Goal: Information Seeking & Learning: Check status

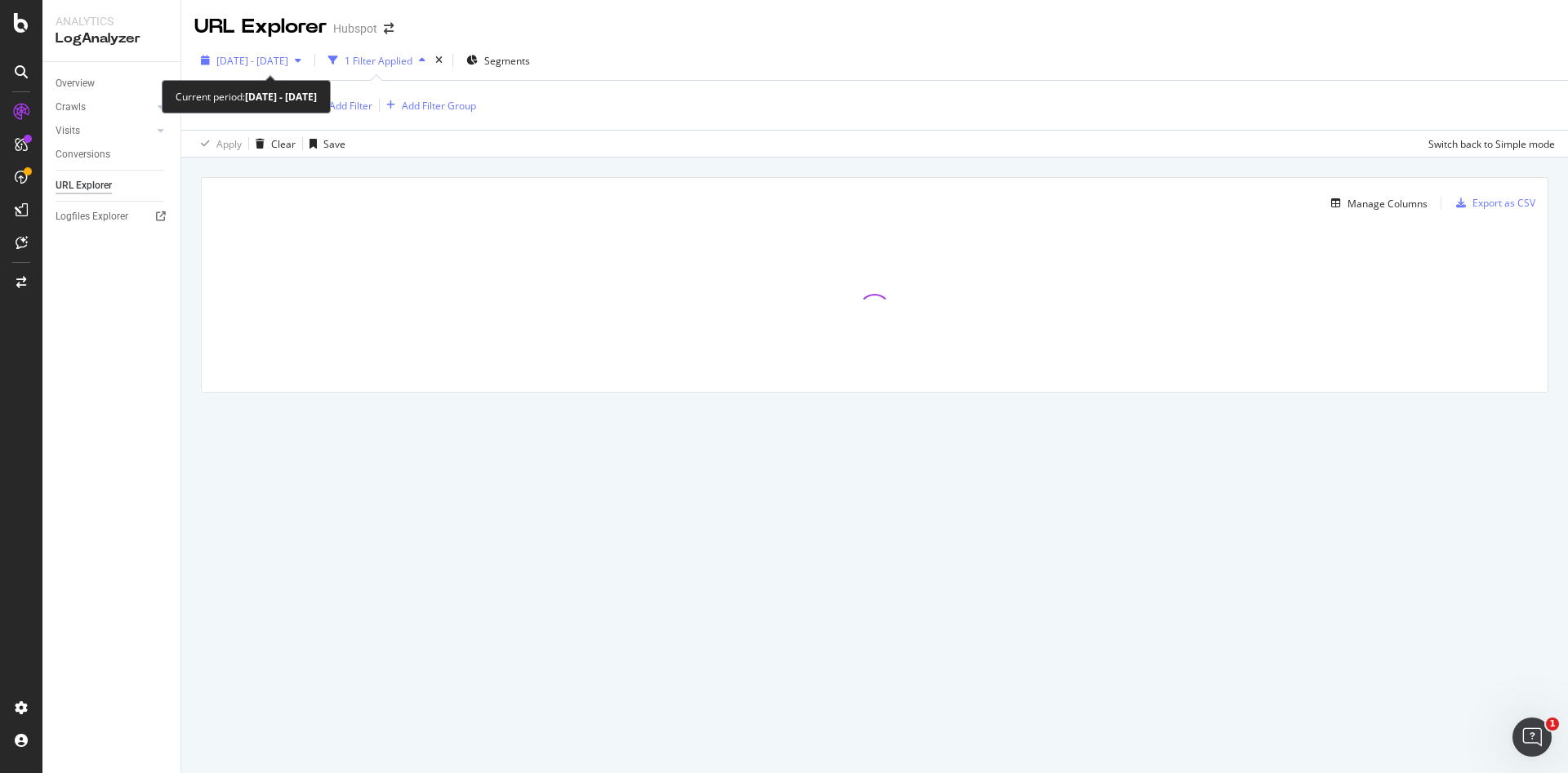
click at [308, 63] on div "button" at bounding box center [297, 61] width 19 height 10
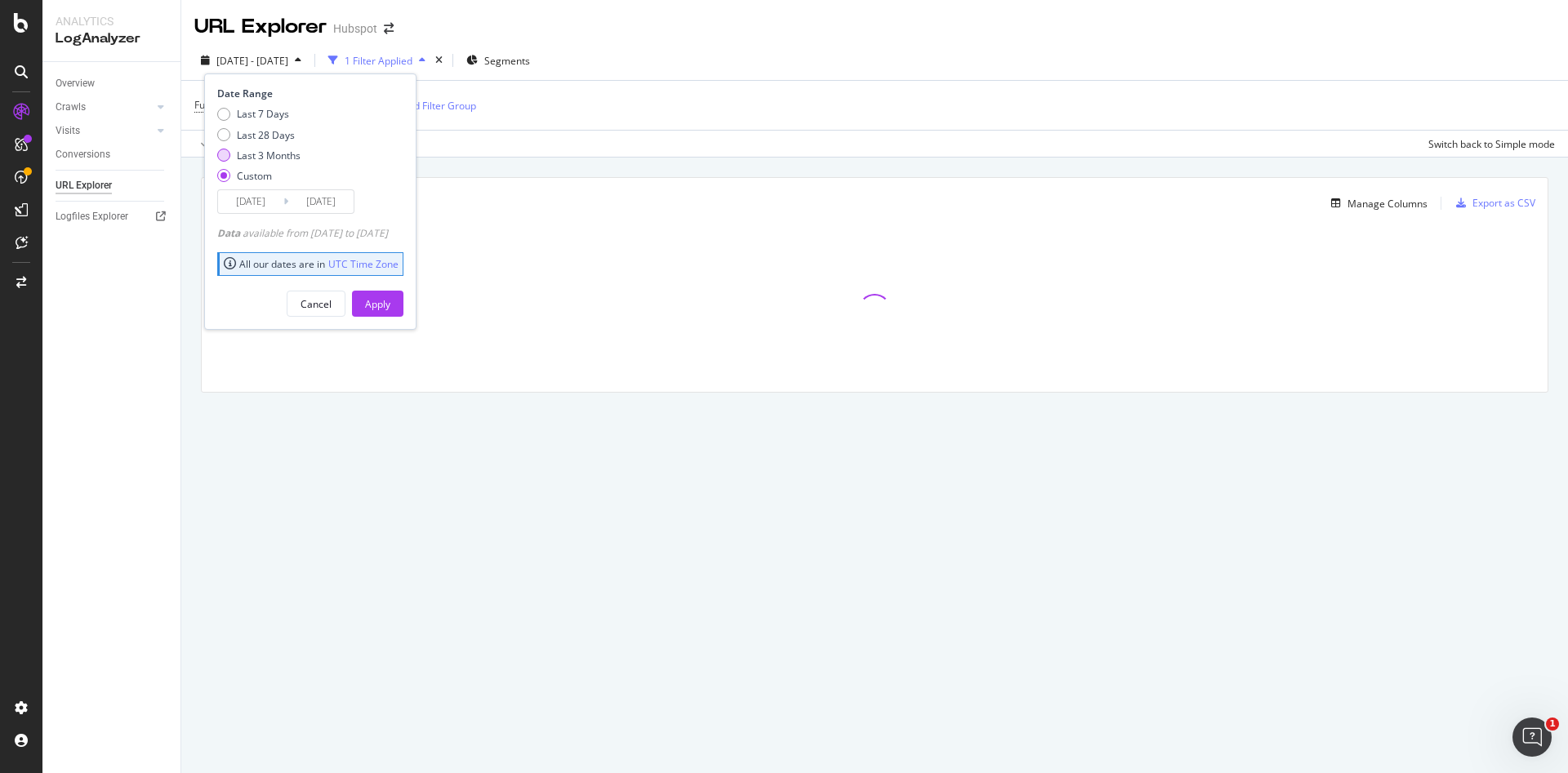
click at [277, 158] on div "Last 3 Months" at bounding box center [268, 155] width 63 height 14
type input "[DATE]"
click at [390, 312] on div "Apply" at bounding box center [377, 303] width 25 height 24
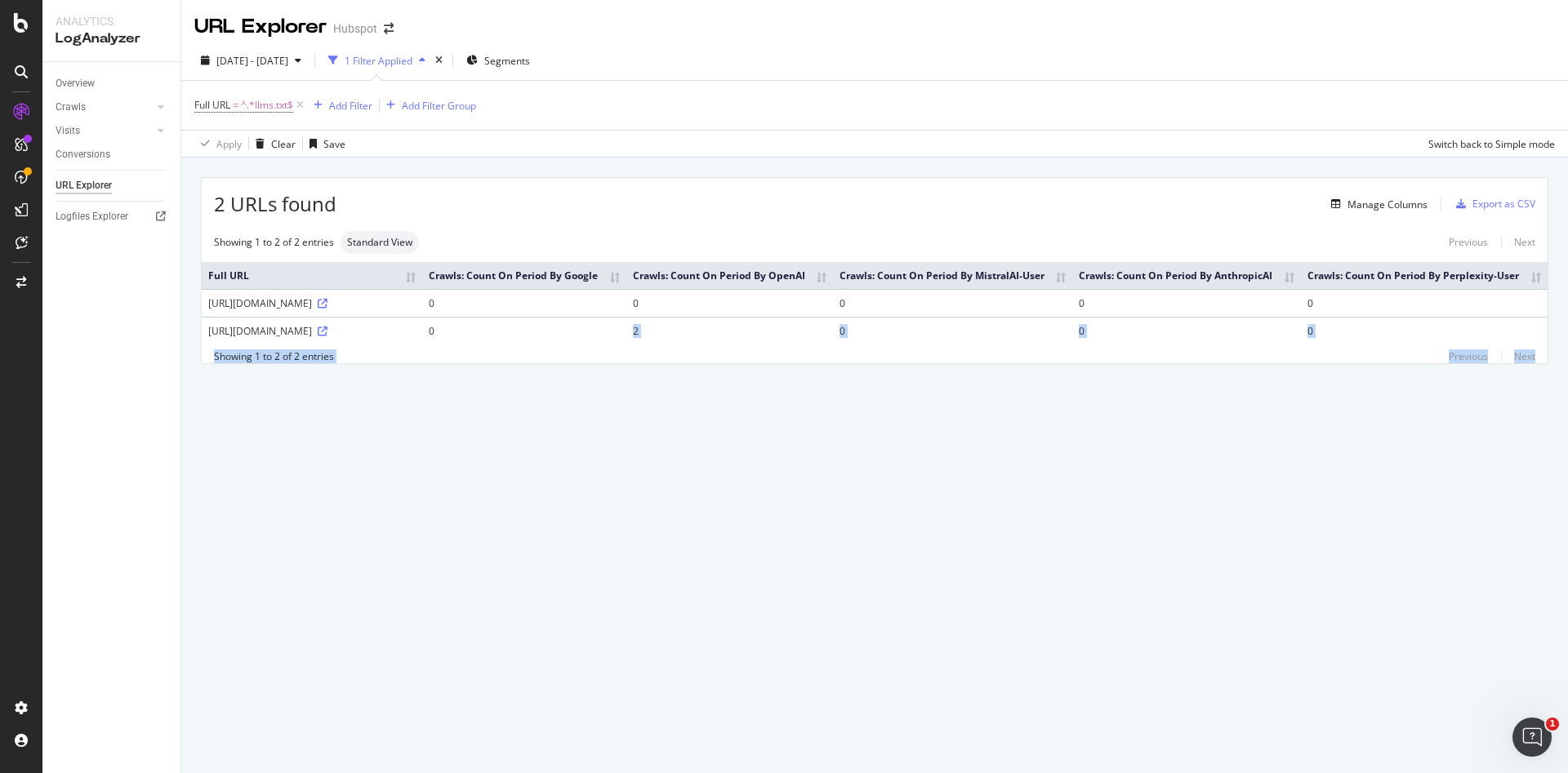
drag, startPoint x: 631, startPoint y: 326, endPoint x: 1538, endPoint y: 413, distance: 911.2
click at [1538, 413] on div "2 URLs found Manage Columns Export as CSV Showing 1 to 2 of 2 entries Standard …" at bounding box center [875, 289] width 1386 height 263
click at [1497, 458] on div "URL Explorer Hubspot [DATE] - [DATE] 1 Filter Applied Segments Full URL = ^.*ll…" at bounding box center [875, 386] width 1386 height 773
drag, startPoint x: 1206, startPoint y: 343, endPoint x: 643, endPoint y: 488, distance: 581.4
click at [643, 488] on div "URL Explorer Hubspot [DATE] - [DATE] 1 Filter Applied Segments Full URL = ^.*ll…" at bounding box center [875, 386] width 1386 height 773
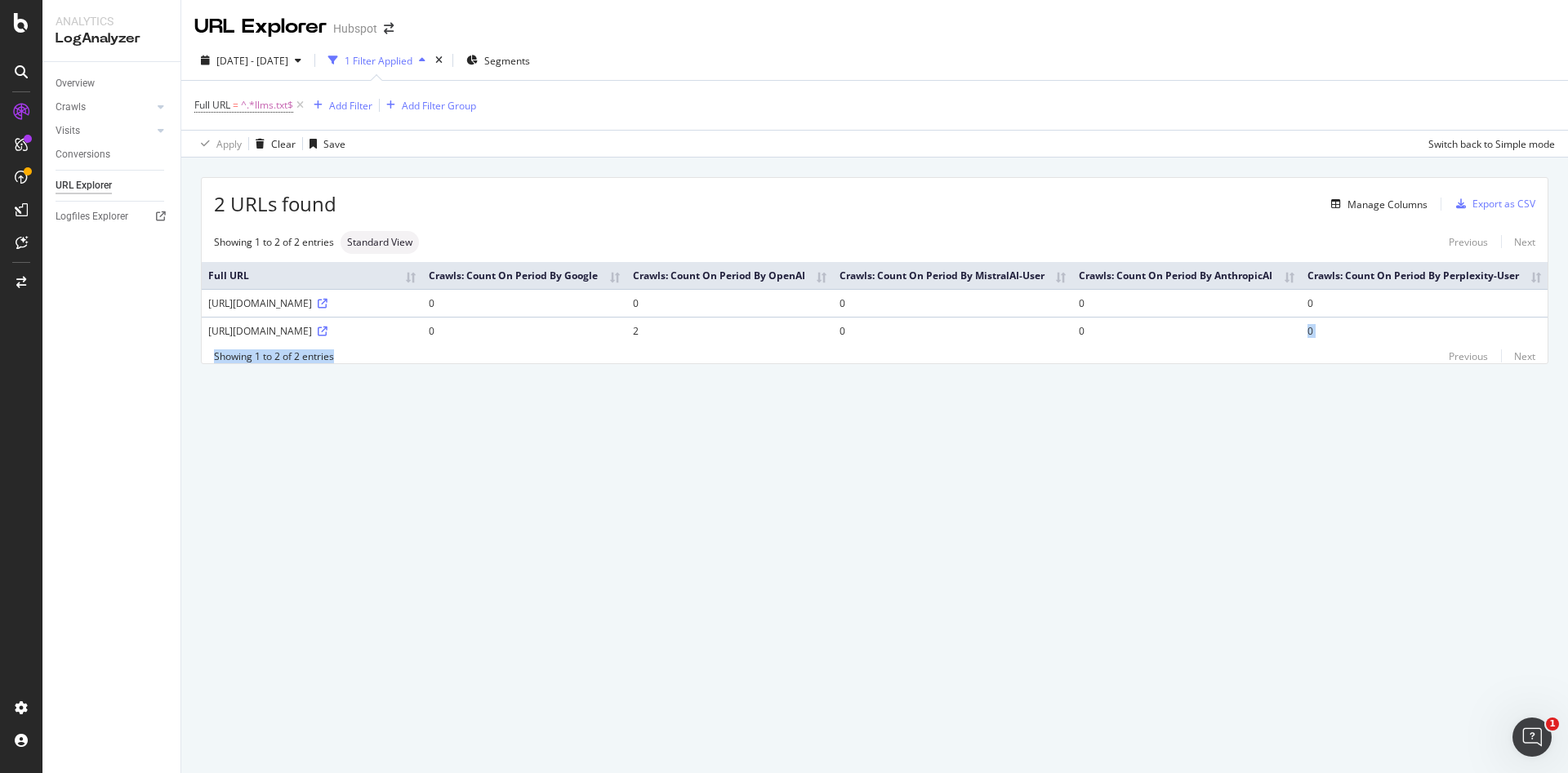
click at [643, 488] on div "URL Explorer Hubspot [DATE] - [DATE] 1 Filter Applied Segments Full URL = ^.*ll…" at bounding box center [875, 386] width 1386 height 773
